Goal: Task Accomplishment & Management: Manage account settings

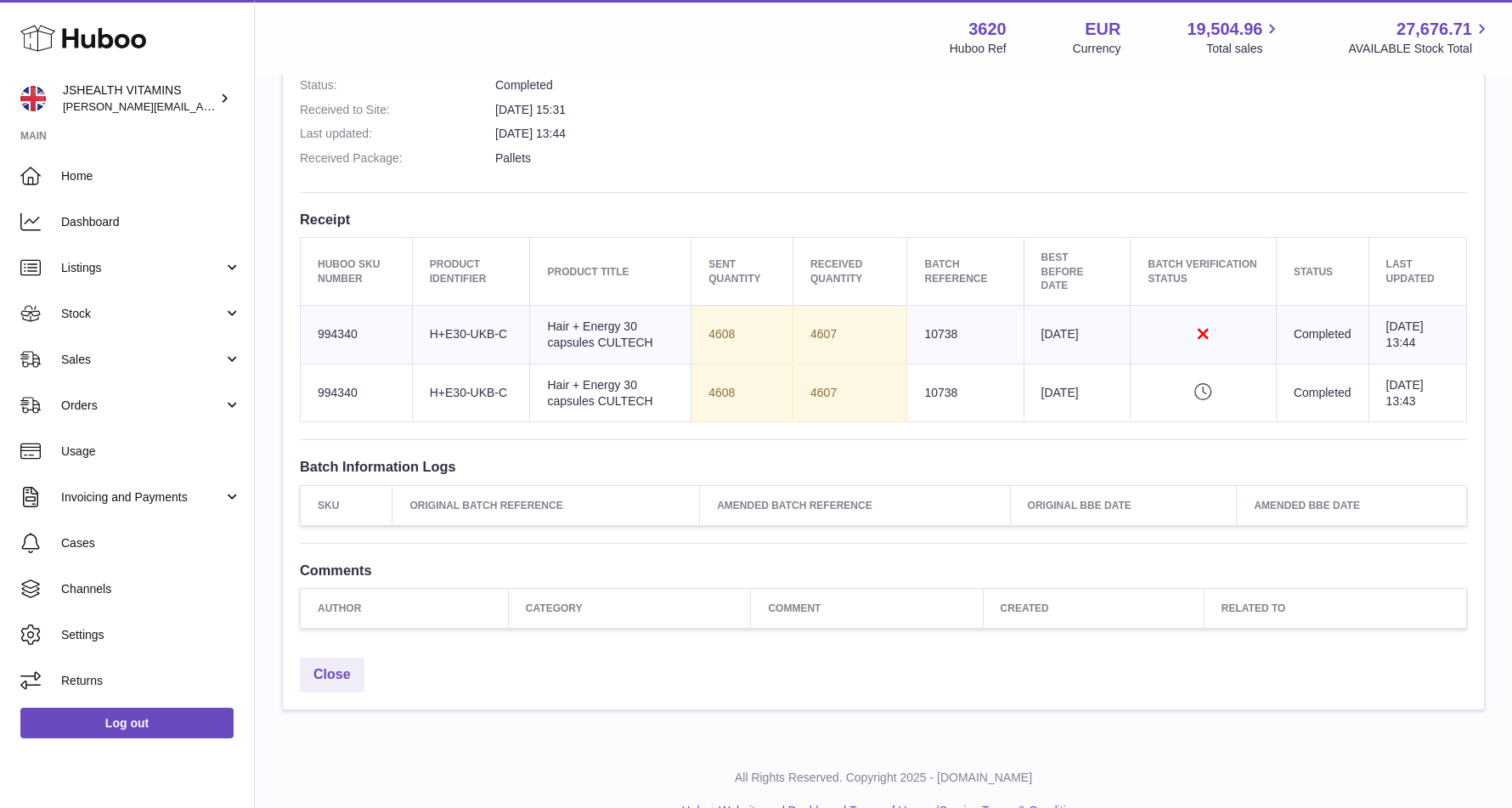
scroll to position [479, 0]
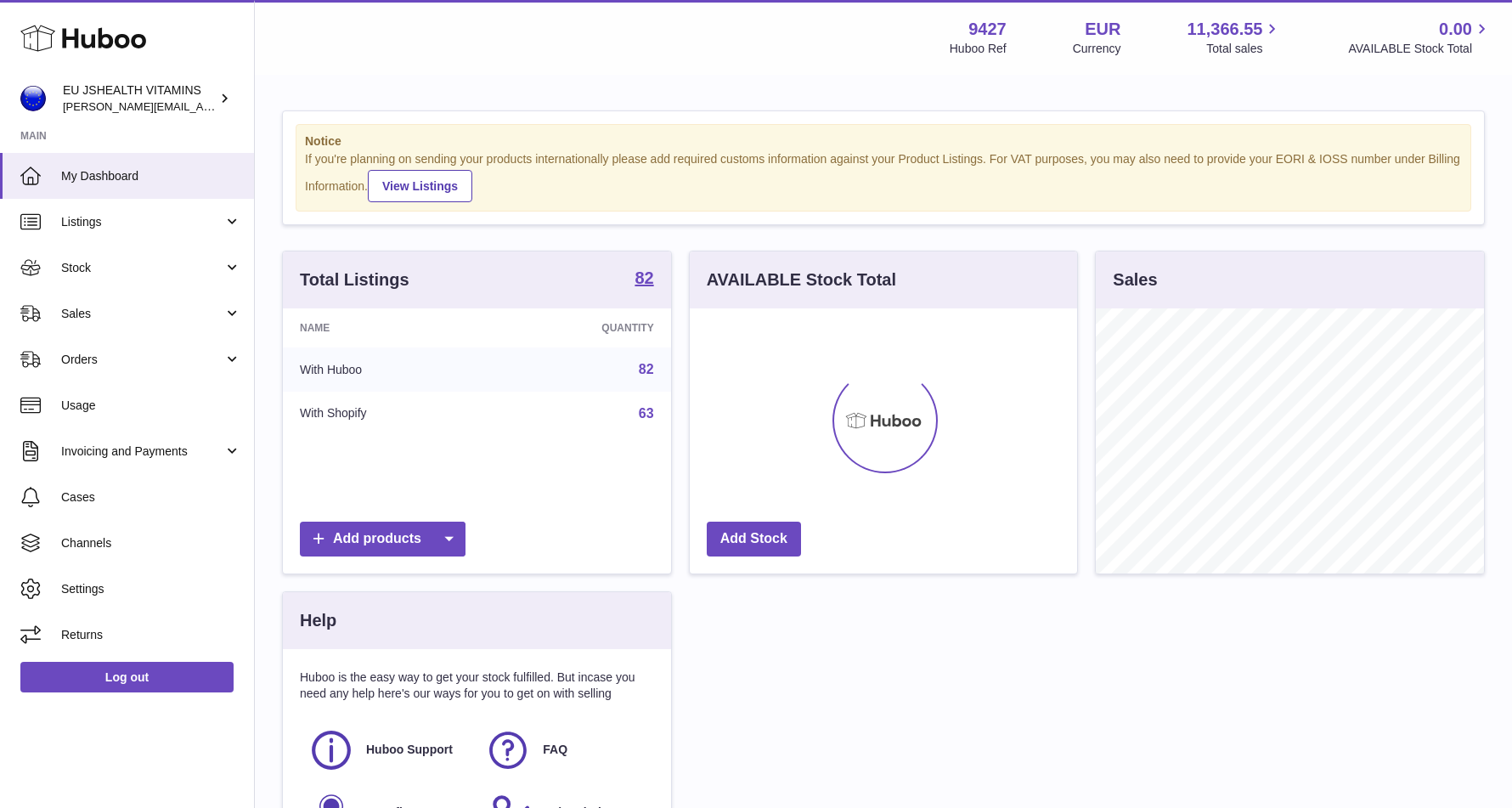
scroll to position [265, 388]
click at [117, 272] on span "Stock" at bounding box center [141, 268] width 162 height 16
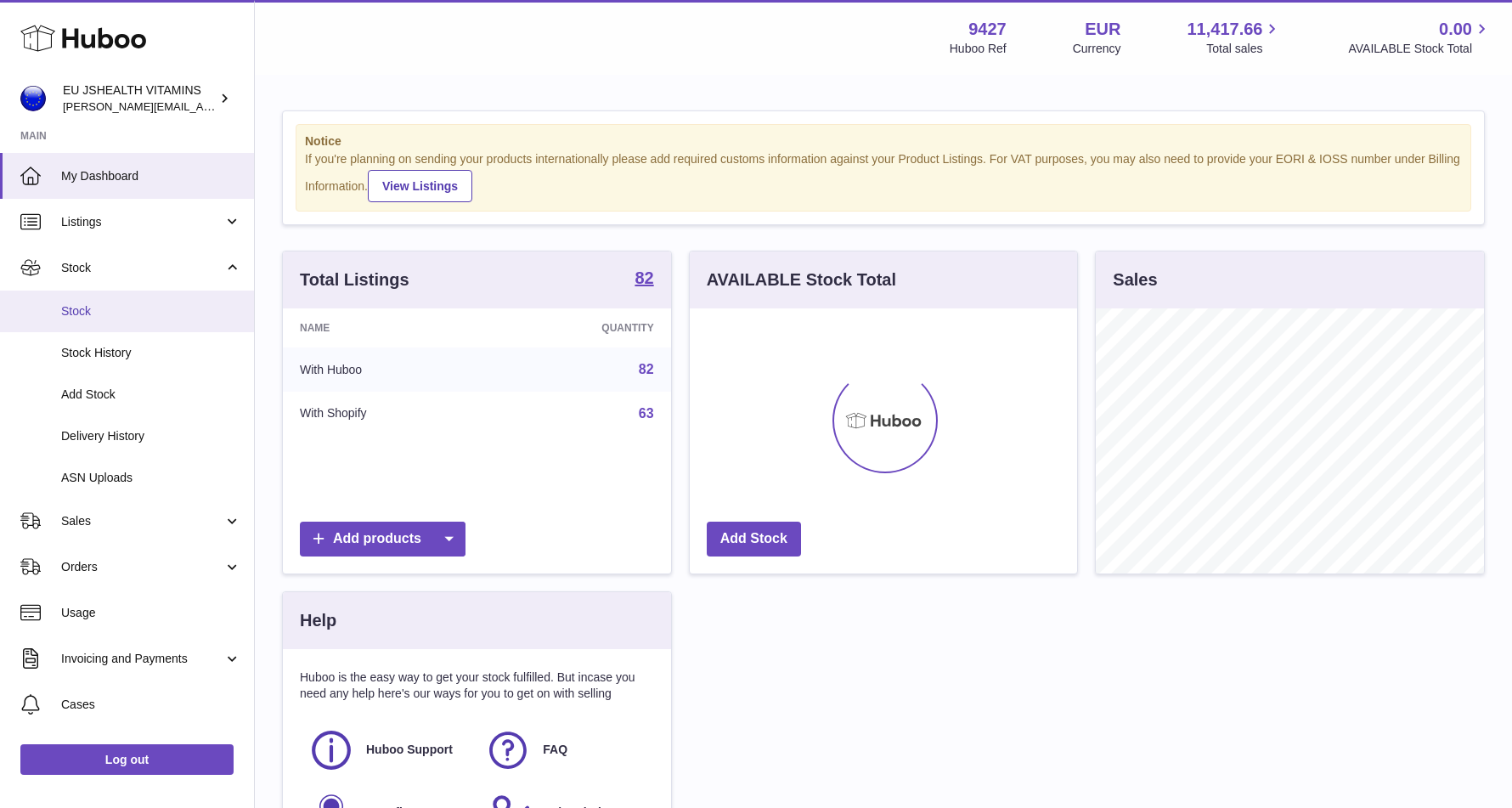
click at [114, 309] on span "Stock" at bounding box center [150, 311] width 180 height 16
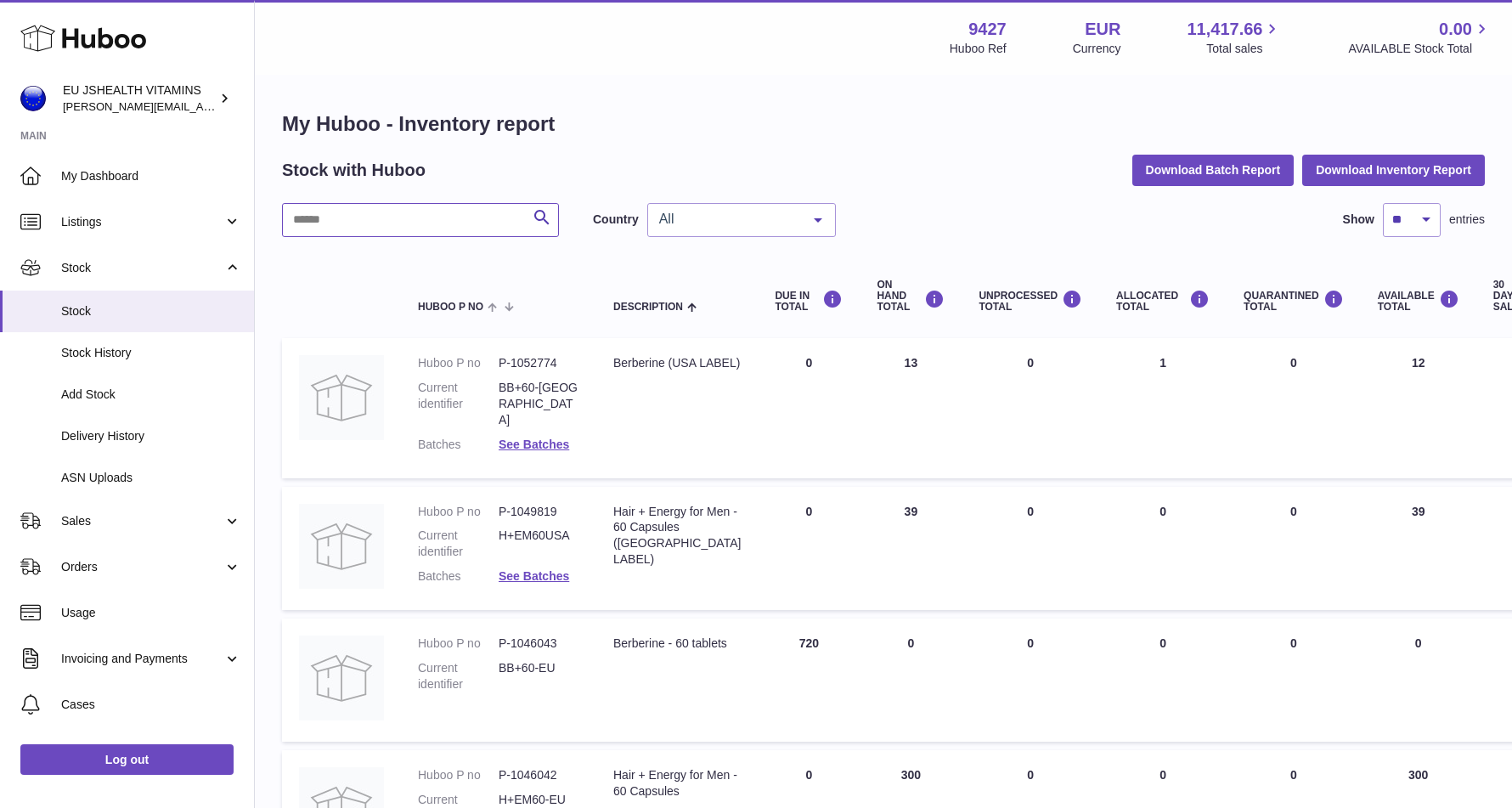
click at [383, 210] on input "text" at bounding box center [420, 220] width 277 height 34
type input "*****"
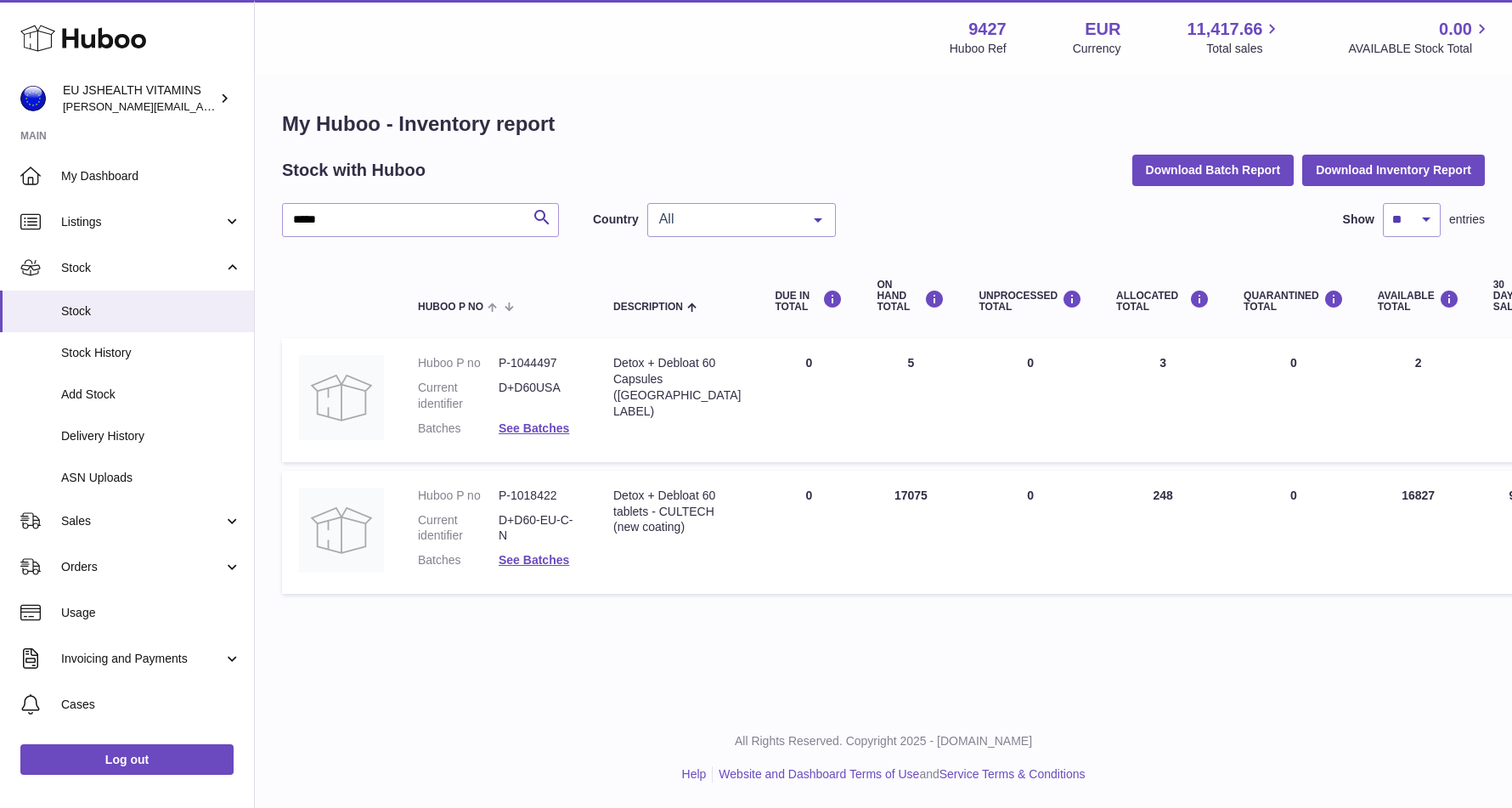
click at [554, 525] on dd "D+D60-EU-C-N" at bounding box center [539, 528] width 81 height 32
copy dl "D+D60-EU-C-N"
click at [203, 752] on link "Log out" at bounding box center [126, 759] width 213 height 31
